Goal: Check status: Check status

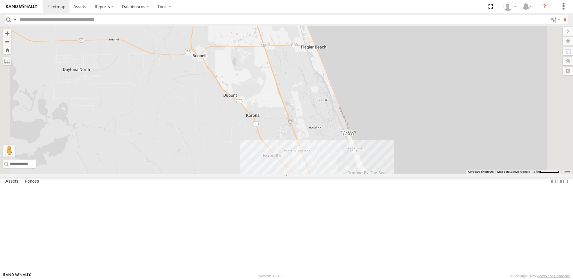
click at [368, 174] on div "9 2 TRUCK 58" at bounding box center [286, 100] width 573 height 148
click at [317, 193] on div "2" at bounding box center [311, 187] width 12 height 12
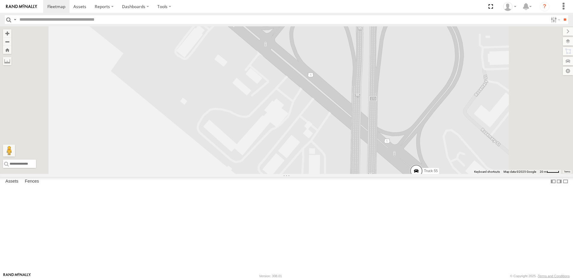
click at [0, 0] on div "Video" at bounding box center [0, 0] width 0 height 0
click at [0, 0] on span at bounding box center [0, 0] width 0 height 0
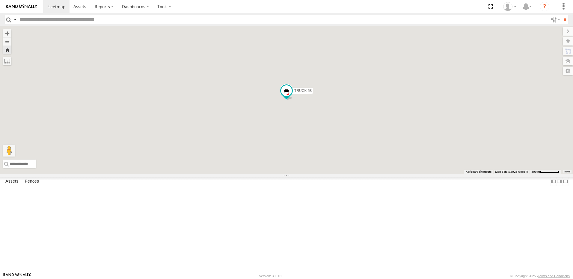
click at [0, 0] on span at bounding box center [0, 0] width 0 height 0
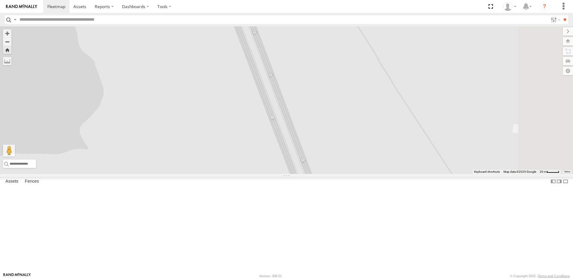
drag, startPoint x: 490, startPoint y: 172, endPoint x: 391, endPoint y: -31, distance: 225.8
click at [391, 0] on html at bounding box center [286, 139] width 573 height 279
click at [11, 40] on button "Zoom out" at bounding box center [7, 41] width 8 height 8
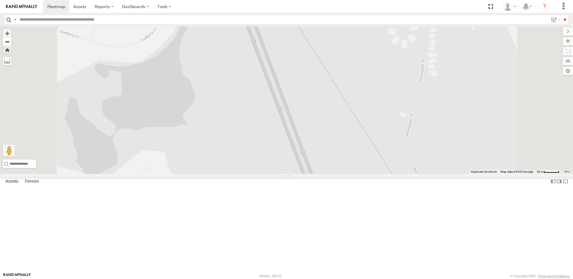
click at [11, 40] on button "Zoom out" at bounding box center [7, 41] width 8 height 8
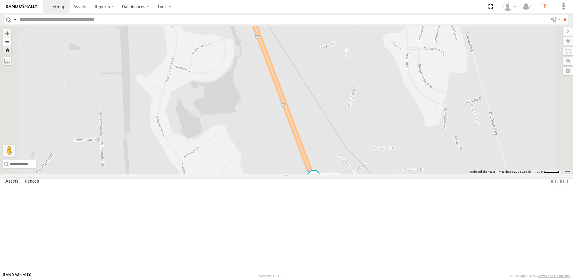
click at [11, 40] on button "Zoom out" at bounding box center [7, 41] width 8 height 8
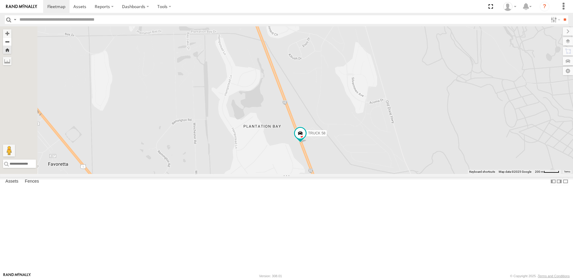
click at [11, 40] on button "Zoom out" at bounding box center [7, 41] width 8 height 8
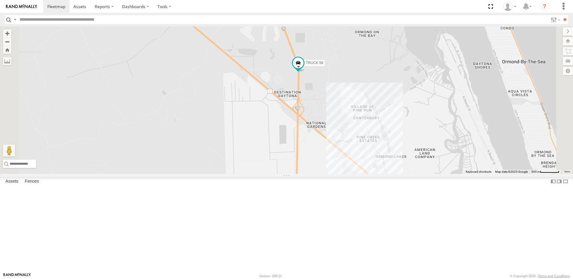
drag, startPoint x: 381, startPoint y: 234, endPoint x: 345, endPoint y: 67, distance: 170.3
click at [345, 67] on div "TRUCK 58" at bounding box center [286, 100] width 573 height 148
